Goal: Check status: Check status

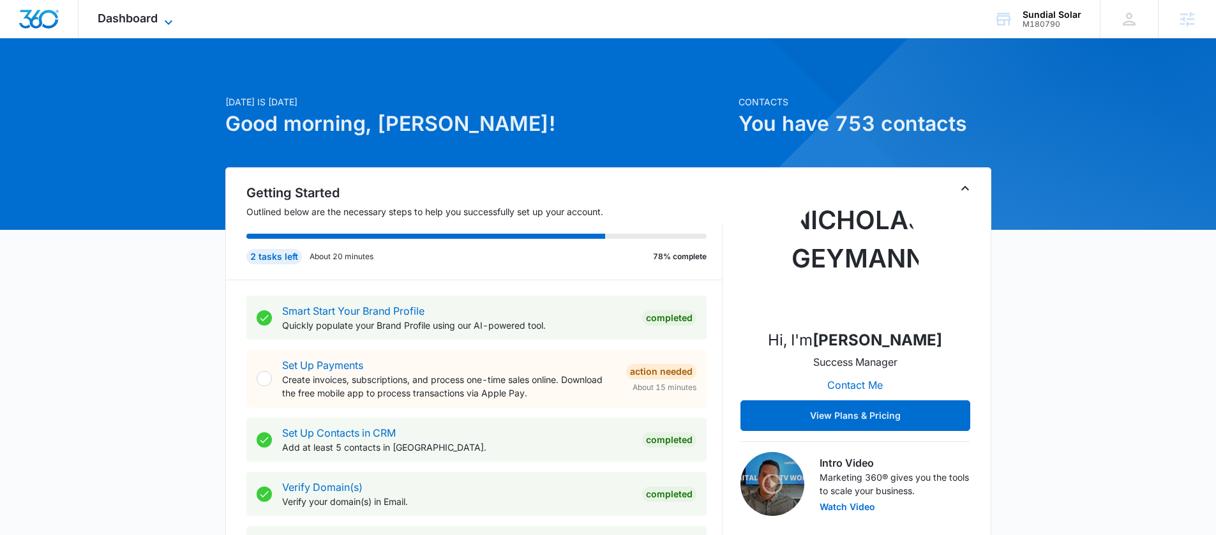
click at [115, 11] on span "Dashboard" at bounding box center [128, 17] width 60 height 13
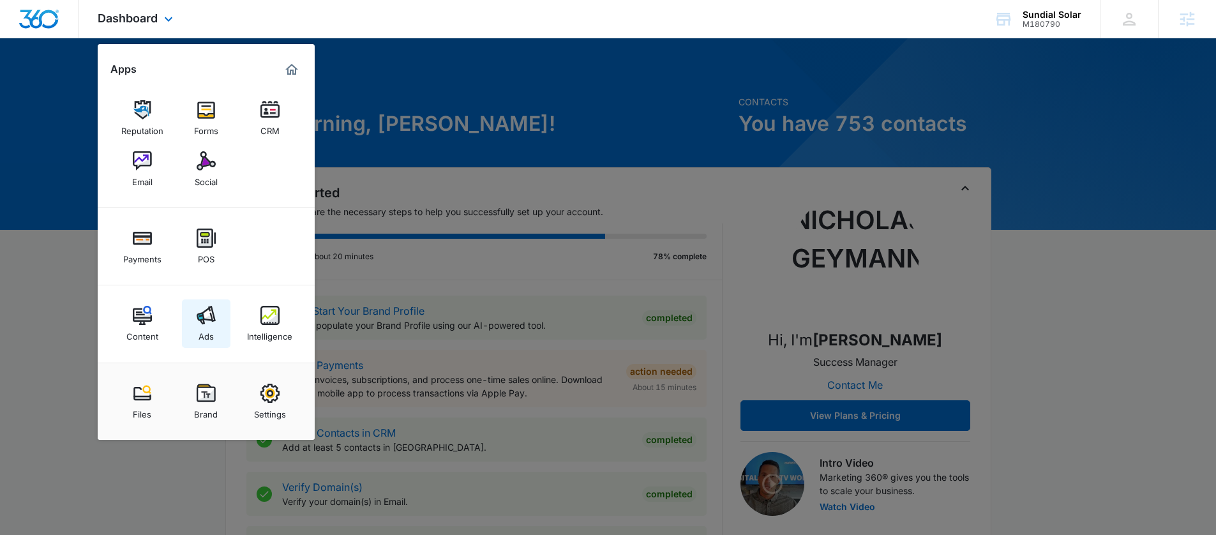
click at [207, 320] on img at bounding box center [206, 315] width 19 height 19
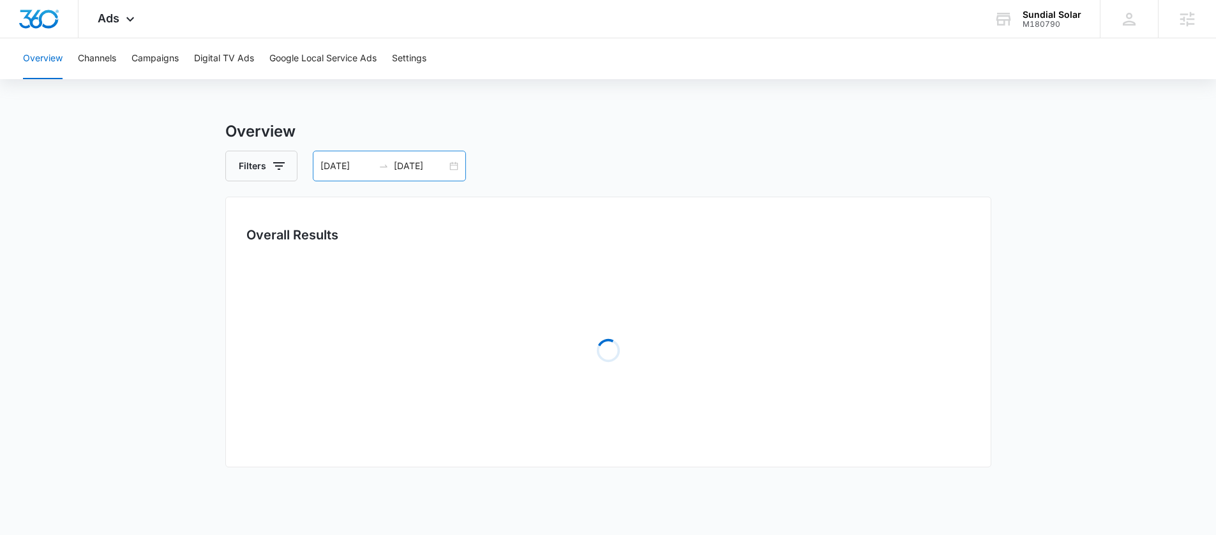
click at [356, 166] on input "09/01/2025" at bounding box center [346, 166] width 53 height 14
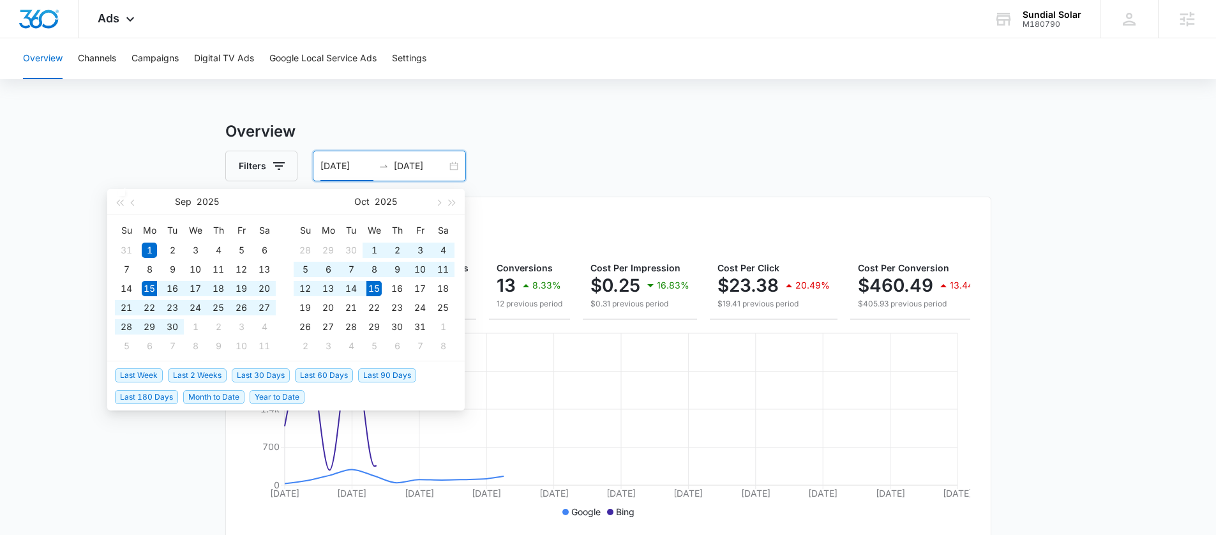
click at [260, 369] on span "Last 30 Days" at bounding box center [261, 375] width 58 height 14
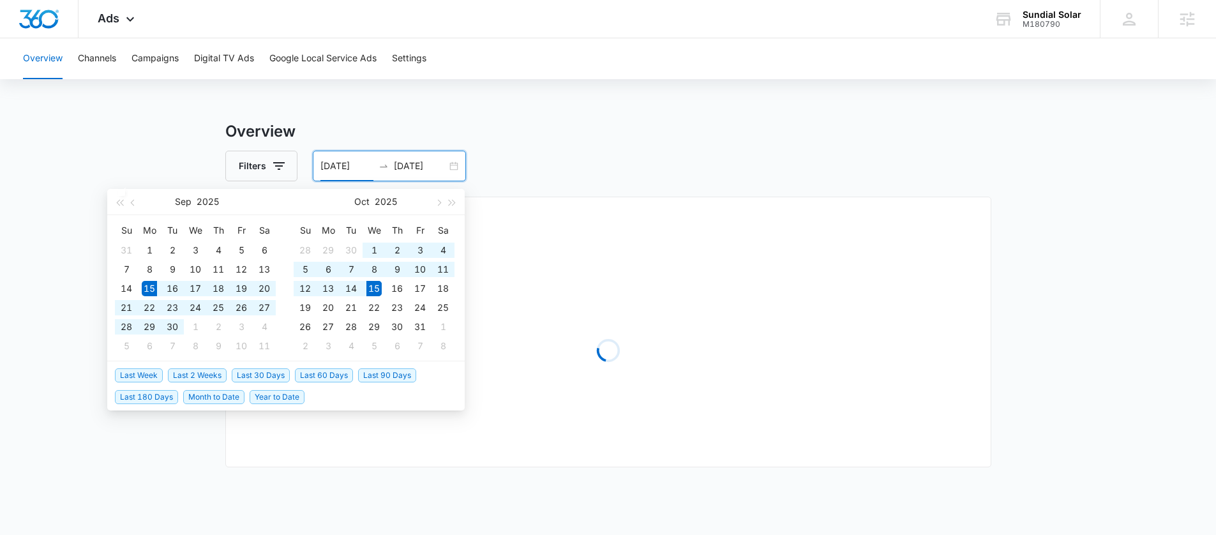
type input "[DATE]"
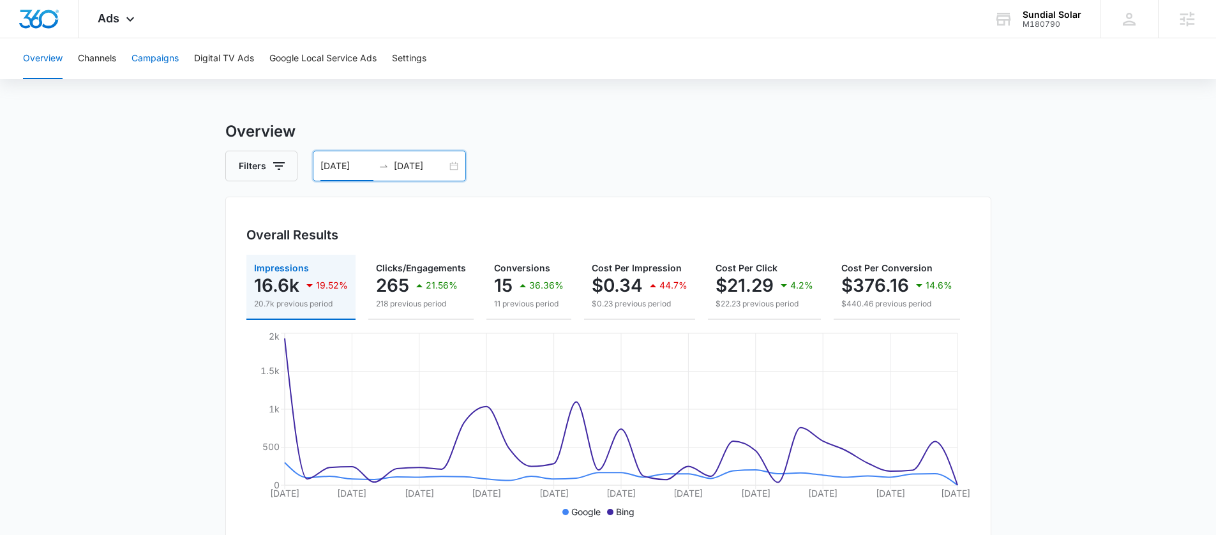
click at [160, 56] on button "Campaigns" at bounding box center [154, 58] width 47 height 41
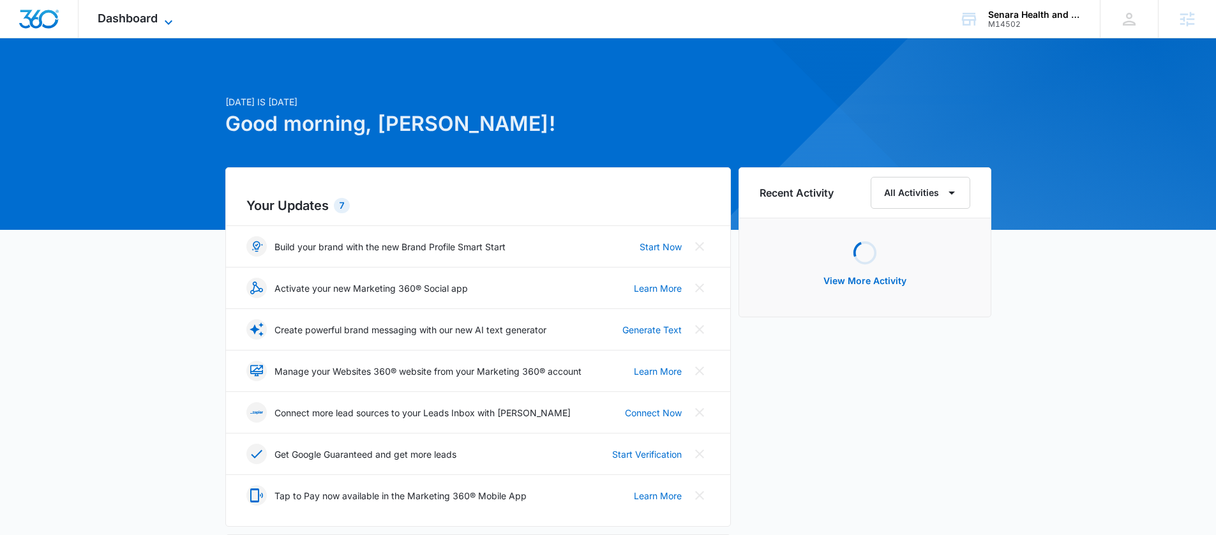
click at [131, 19] on span "Dashboard" at bounding box center [128, 17] width 60 height 13
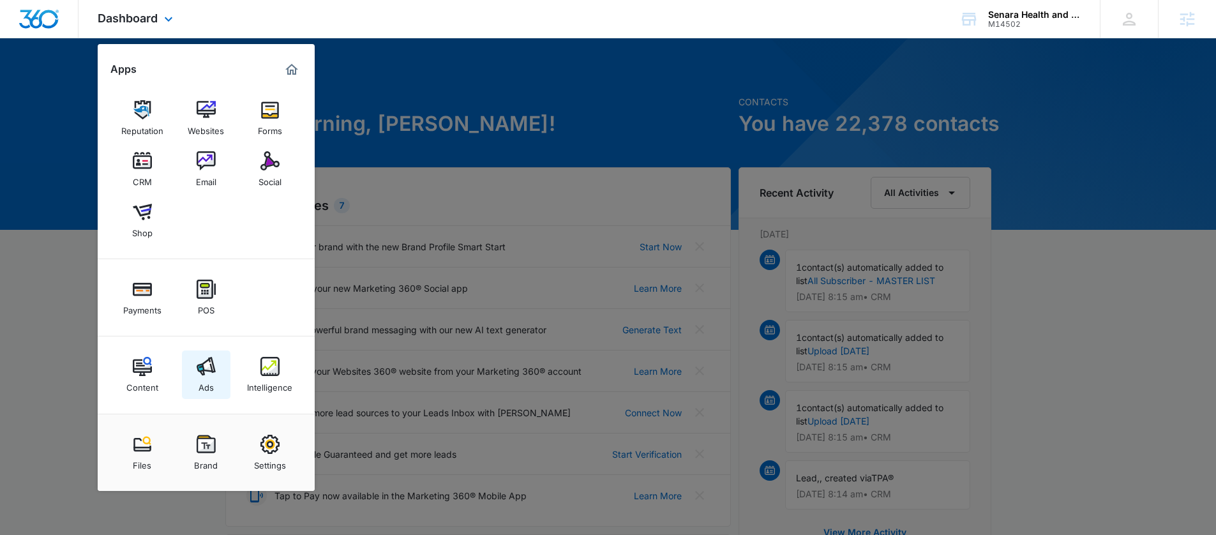
click at [201, 368] on img at bounding box center [206, 366] width 19 height 19
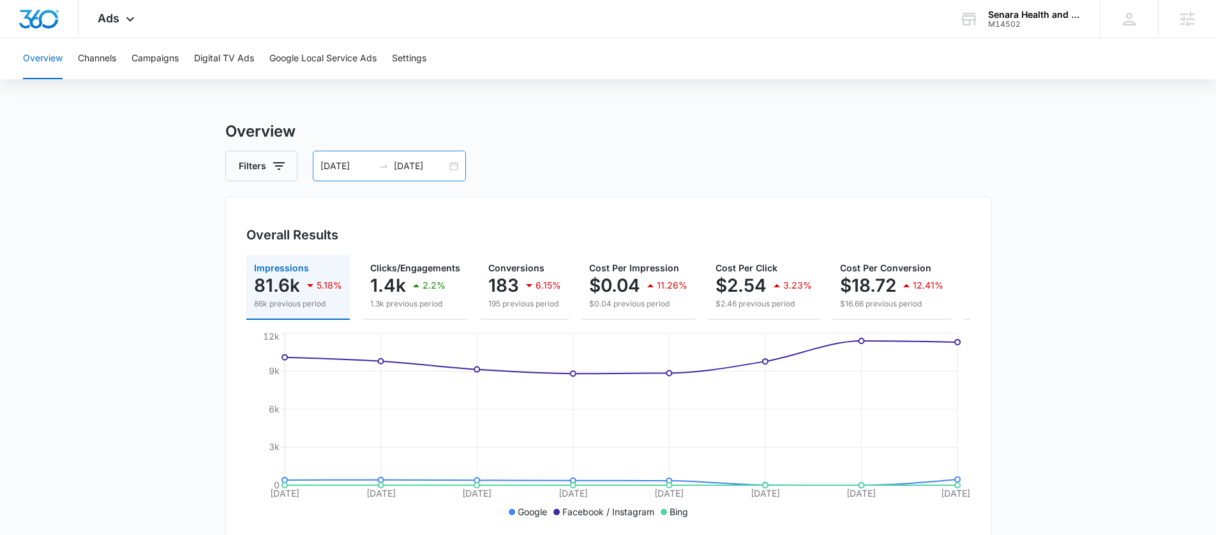
click at [385, 166] on icon "swap-right" at bounding box center [384, 166] width 8 height 3
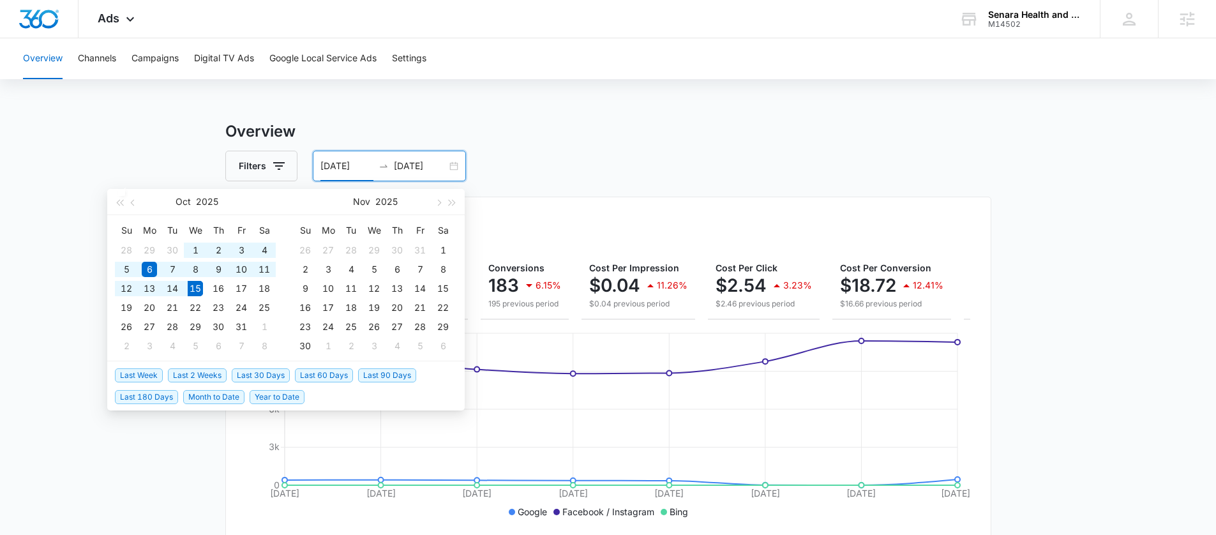
click at [246, 378] on span "Last 30 Days" at bounding box center [261, 375] width 58 height 14
type input "[DATE]"
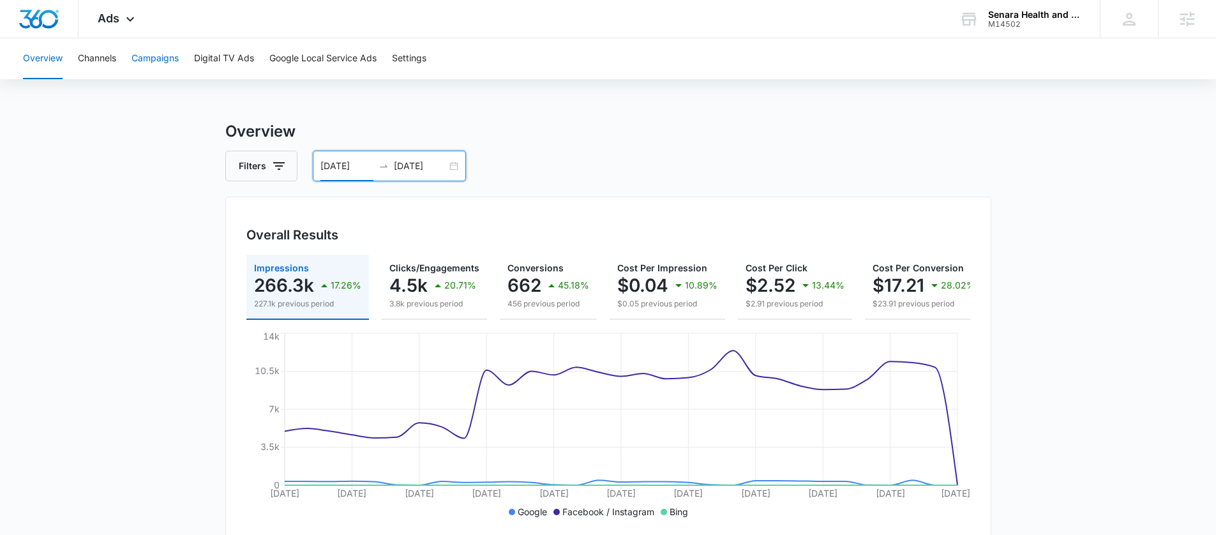
click at [146, 51] on button "Campaigns" at bounding box center [154, 58] width 47 height 41
